Goal: Book appointment/travel/reservation

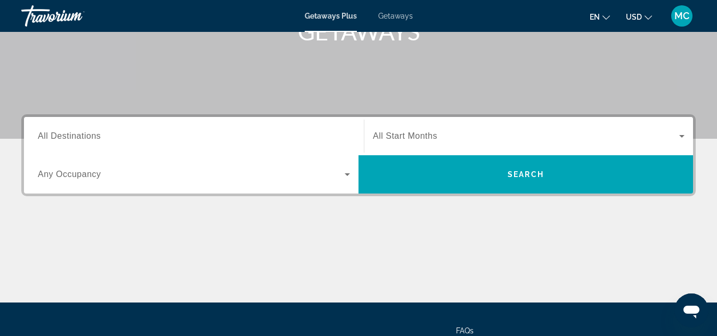
scroll to position [171, 0]
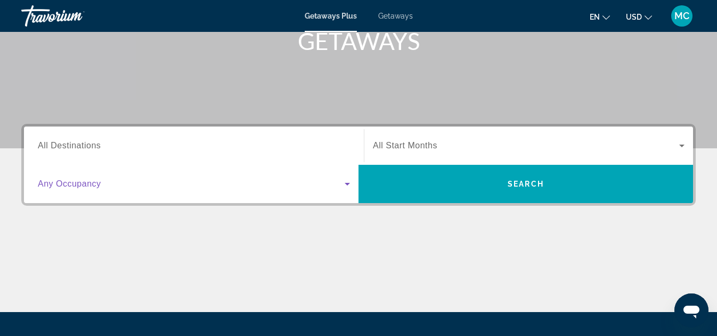
click at [349, 184] on icon "Search widget" at bounding box center [346, 184] width 5 height 3
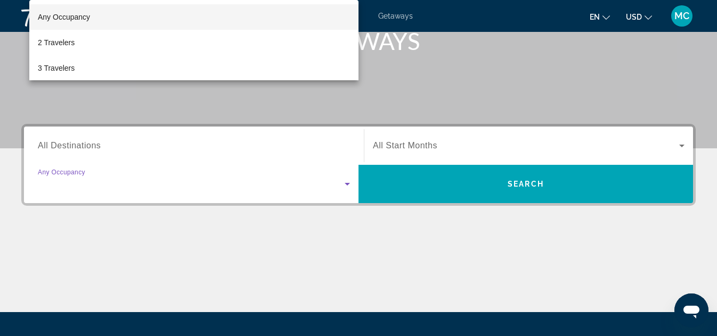
scroll to position [260, 0]
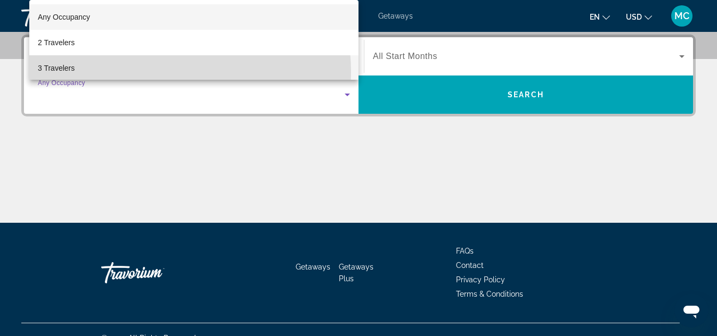
click at [140, 72] on mat-option "3 Travelers" at bounding box center [193, 68] width 329 height 26
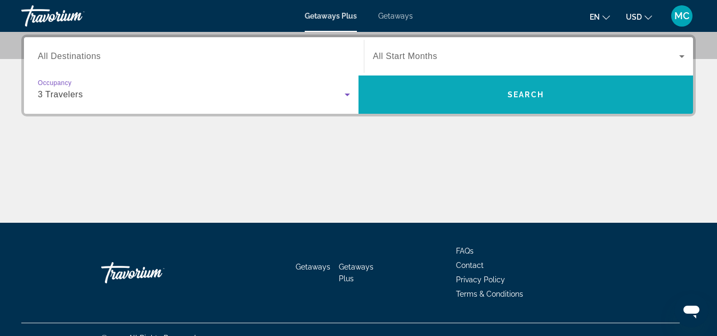
click at [540, 104] on span "Search widget" at bounding box center [525, 95] width 334 height 26
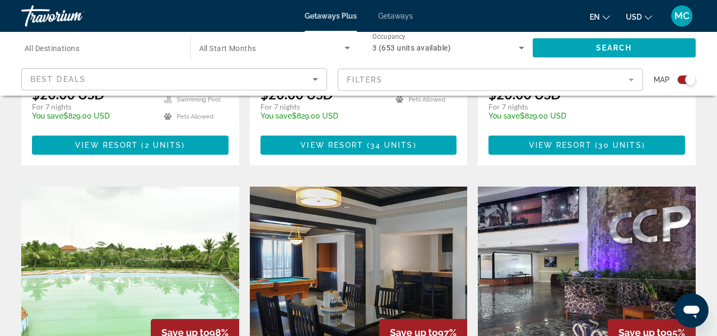
scroll to position [1171, 0]
